Goal: Information Seeking & Learning: Learn about a topic

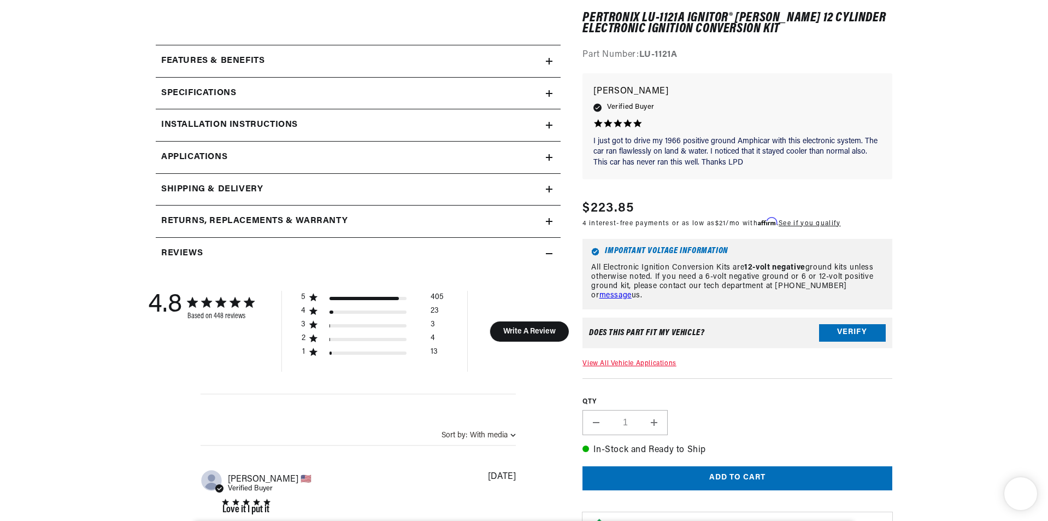
scroll to position [34, 0]
click at [540, 61] on div "Features & Benefits" at bounding box center [351, 61] width 390 height 14
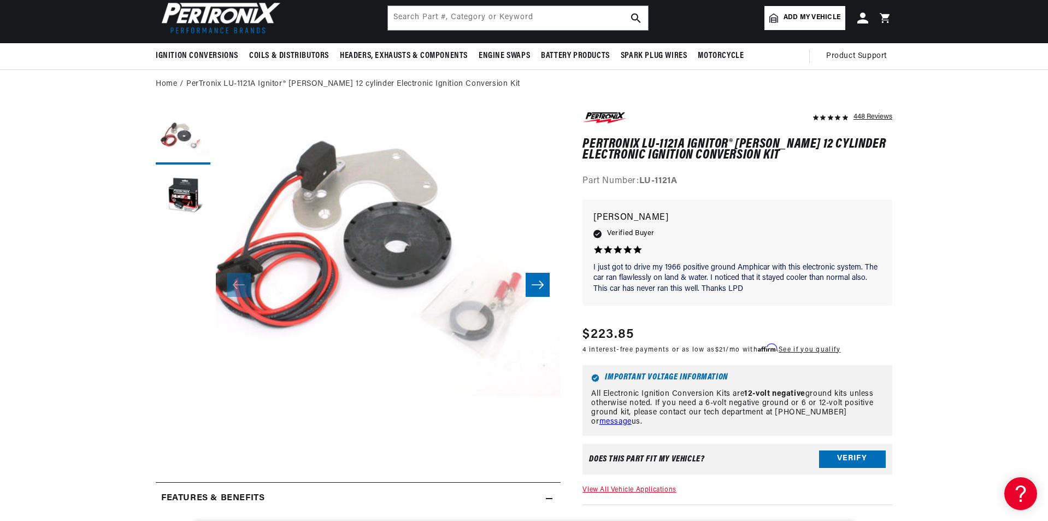
scroll to position [0, 0]
click at [169, 205] on button "Load image 2 in gallery view" at bounding box center [183, 197] width 55 height 55
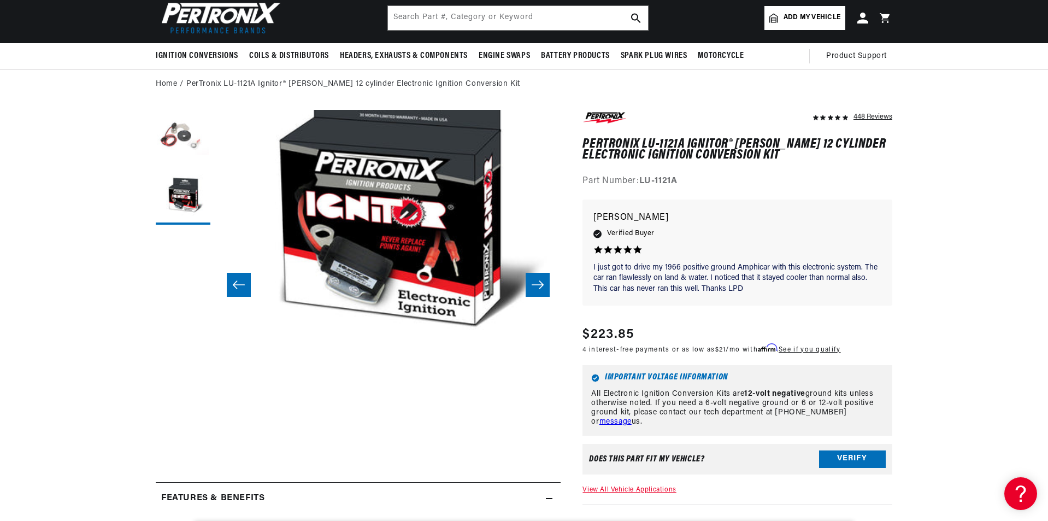
scroll to position [0, 331]
click at [193, 134] on button "Load image 1 in gallery view" at bounding box center [183, 137] width 55 height 55
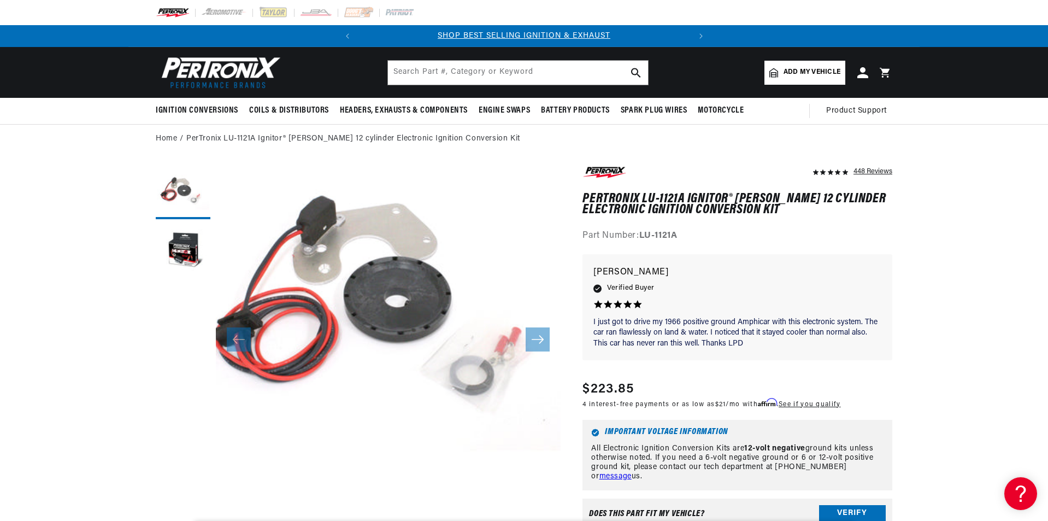
scroll to position [0, 331]
